Goal: Navigation & Orientation: Find specific page/section

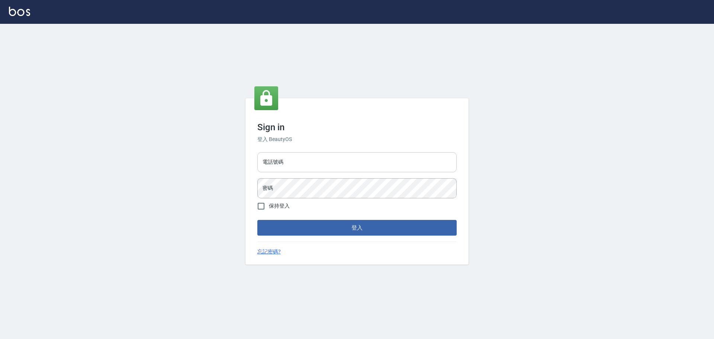
click at [292, 161] on input "電話號碼" at bounding box center [356, 162] width 199 height 20
type input "0916914211"
click at [327, 232] on button "登入" at bounding box center [356, 228] width 199 height 16
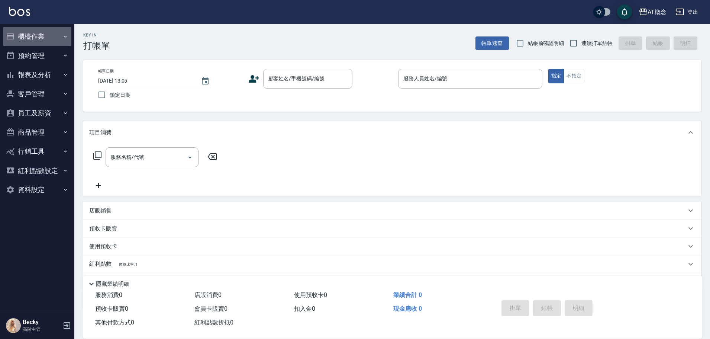
click at [38, 36] on button "櫃檯作業" at bounding box center [37, 36] width 68 height 19
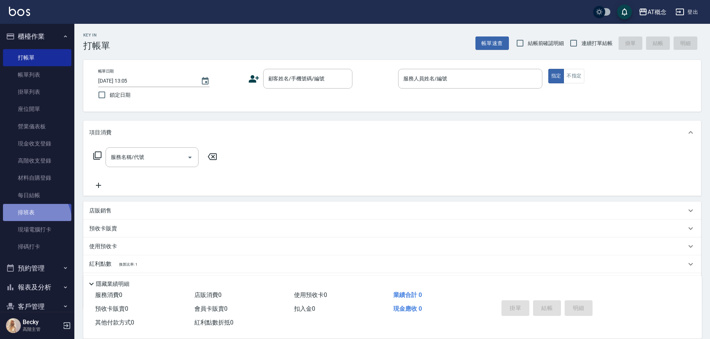
click at [32, 221] on link "排班表" at bounding box center [37, 212] width 68 height 17
